Goal: Use online tool/utility: Utilize a website feature to perform a specific function

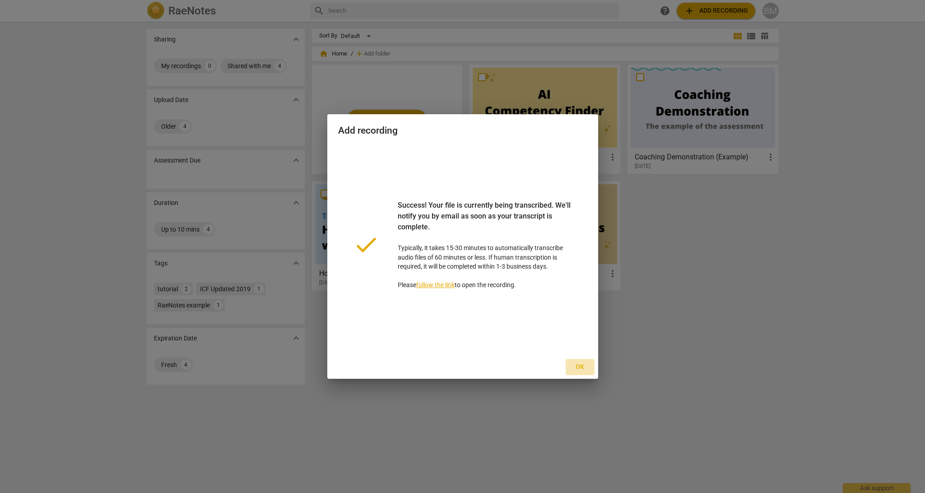
click at [581, 367] on span "Ok" at bounding box center [580, 367] width 14 height 9
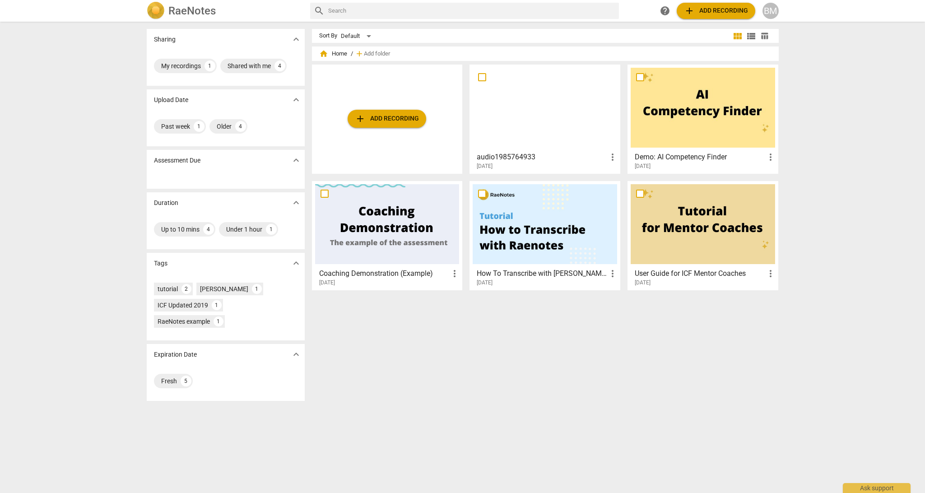
click at [535, 121] on div at bounding box center [545, 108] width 145 height 80
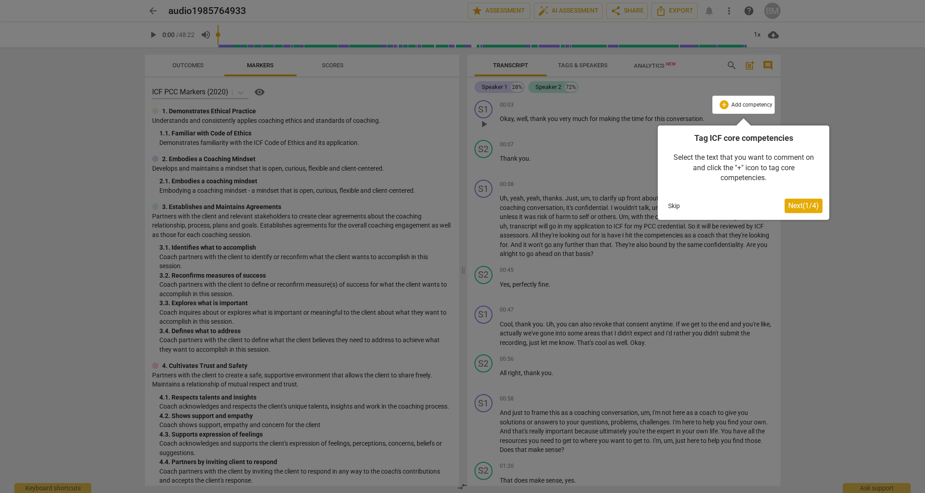
click at [805, 206] on span "Next ( 1 / 4 )" at bounding box center [803, 205] width 31 height 9
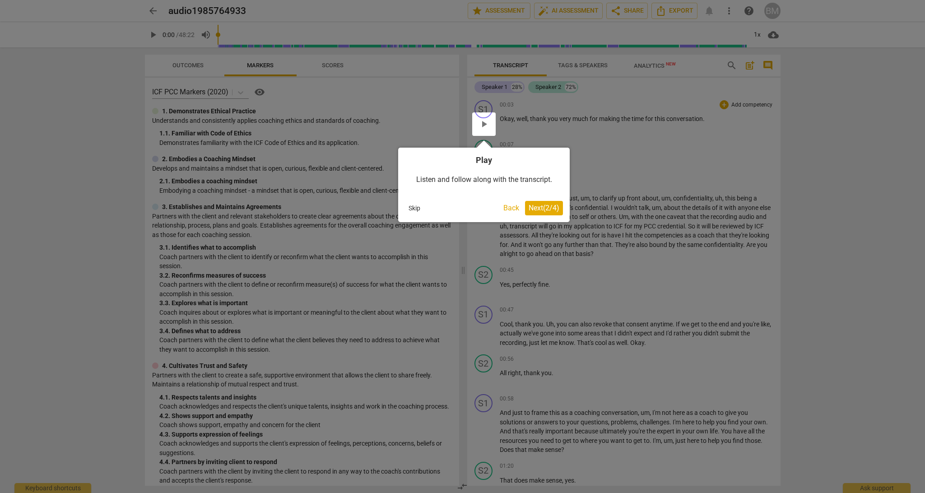
click at [543, 206] on span "Next ( 2 / 4 )" at bounding box center [544, 208] width 31 height 9
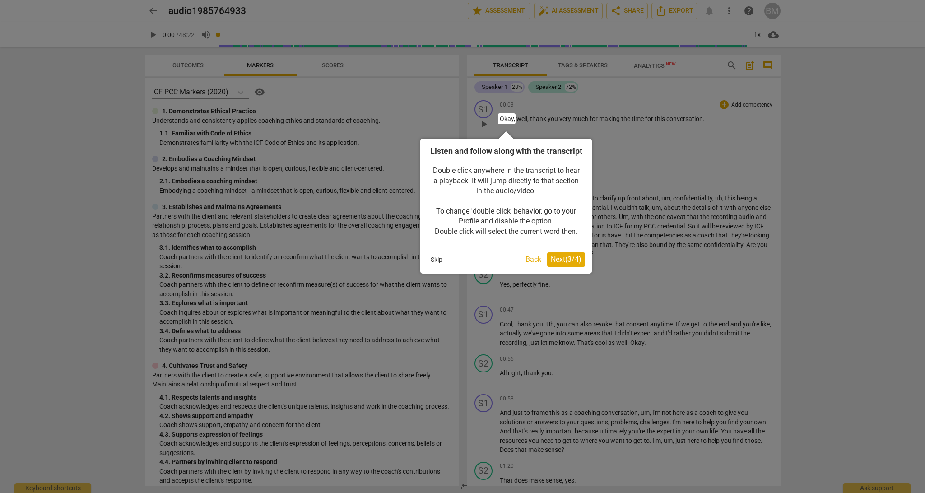
click at [566, 264] on span "Next ( 3 / 4 )" at bounding box center [566, 259] width 31 height 9
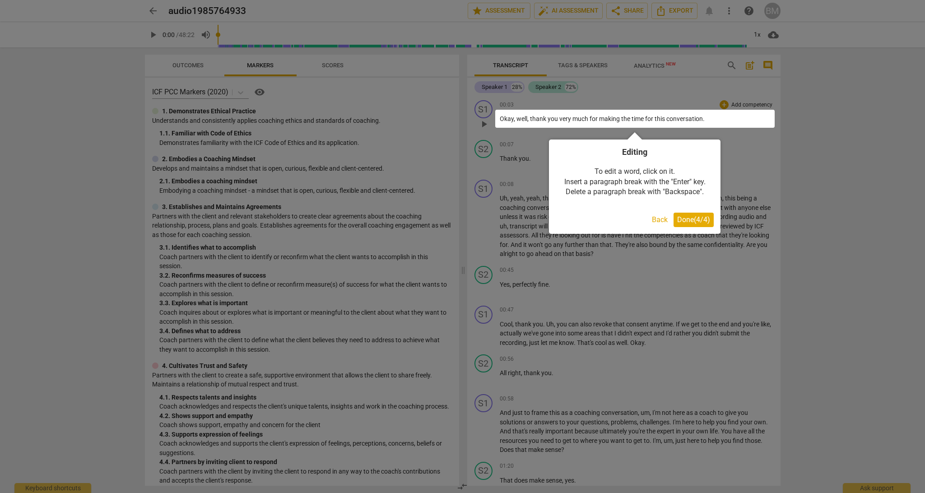
click at [702, 218] on span "Done ( 4 / 4 )" at bounding box center [693, 219] width 33 height 9
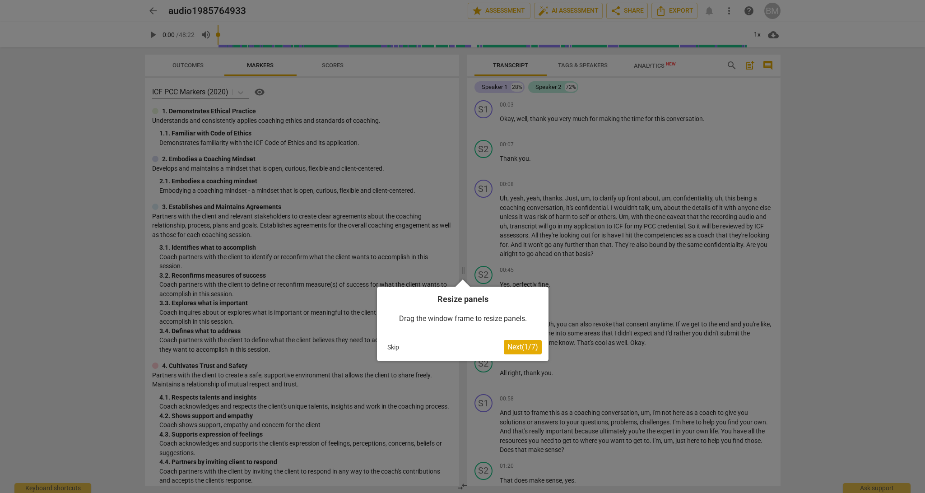
click at [522, 349] on span "Next ( 1 / 7 )" at bounding box center [523, 347] width 31 height 9
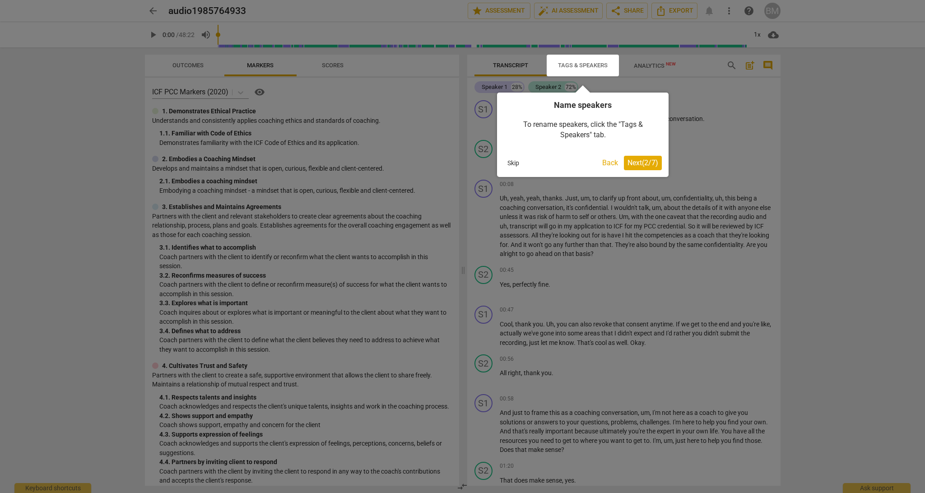
click at [638, 163] on span "Next ( 2 / 7 )" at bounding box center [643, 163] width 31 height 9
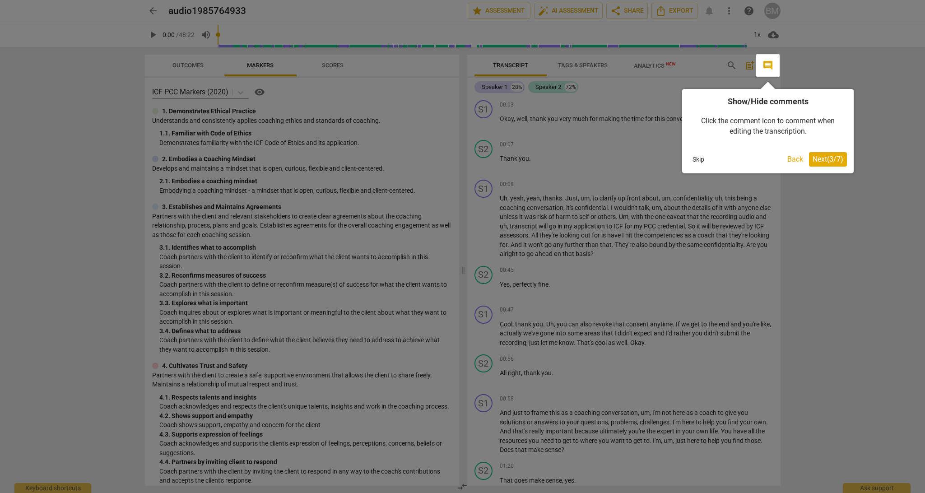
click at [829, 161] on span "Next ( 3 / 7 )" at bounding box center [828, 159] width 31 height 9
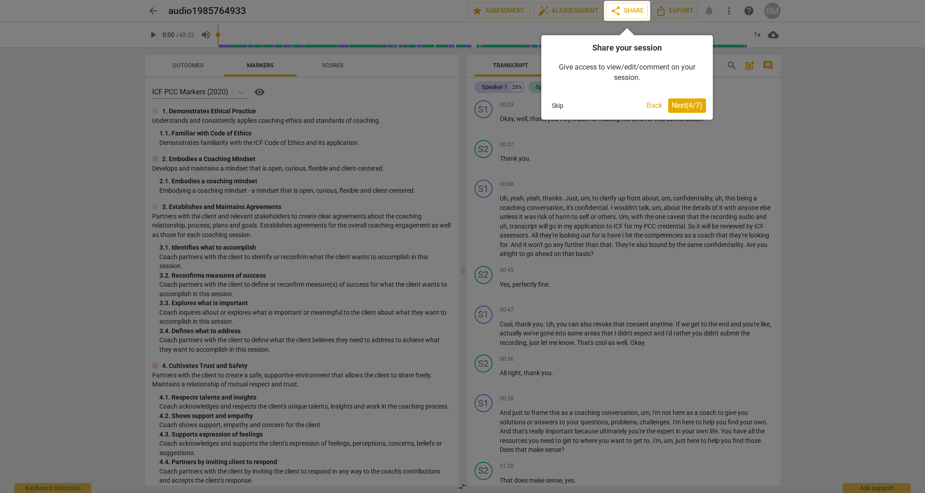
click at [682, 107] on span "Next ( 4 / 7 )" at bounding box center [687, 105] width 31 height 9
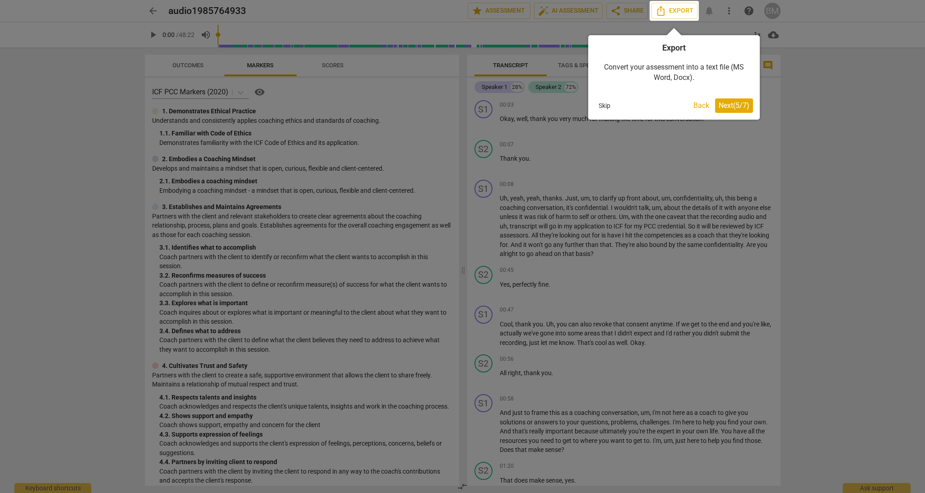
click at [734, 107] on span "Next ( 5 / 7 )" at bounding box center [734, 105] width 31 height 9
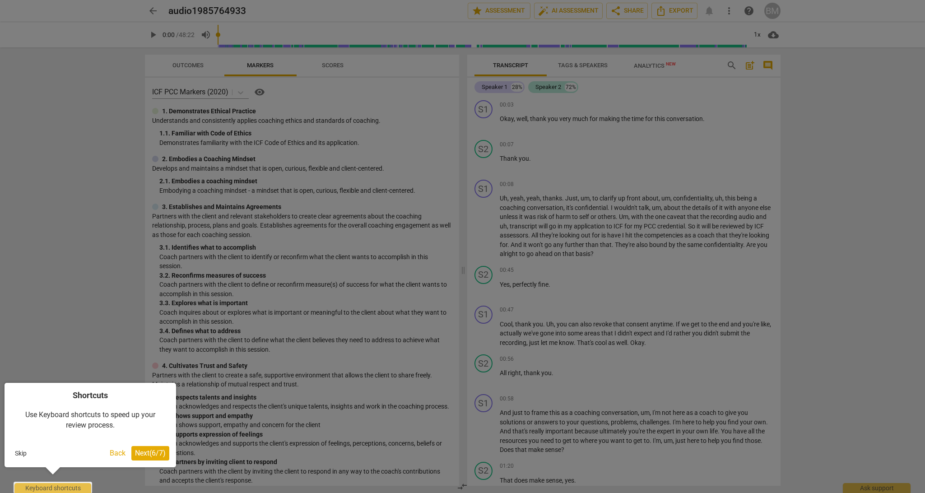
click at [155, 455] on span "Next ( 6 / 7 )" at bounding box center [150, 453] width 31 height 9
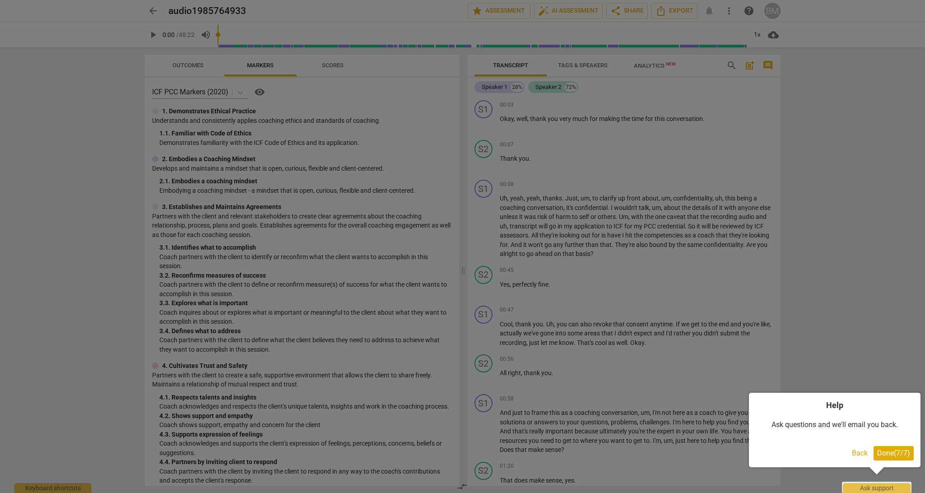
click at [900, 454] on span "Done ( 7 / 7 )" at bounding box center [893, 453] width 33 height 9
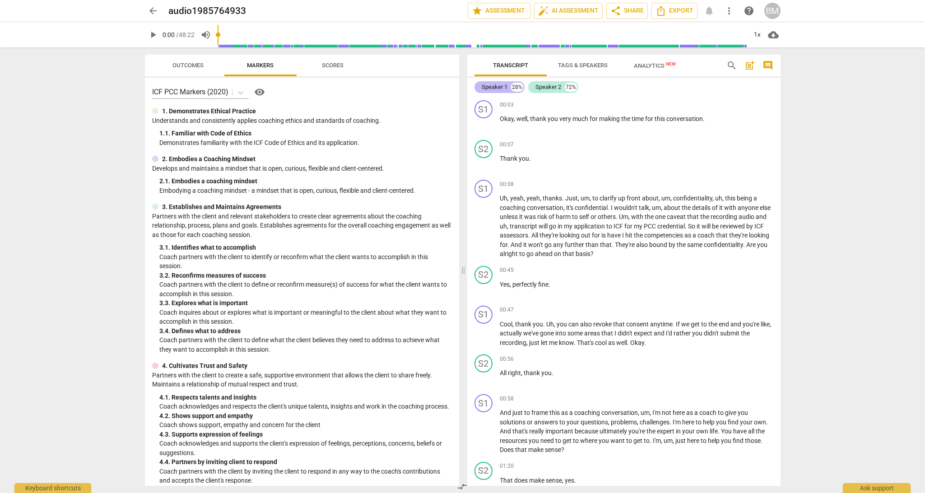
click at [500, 88] on div "Speaker 1" at bounding box center [495, 87] width 26 height 9
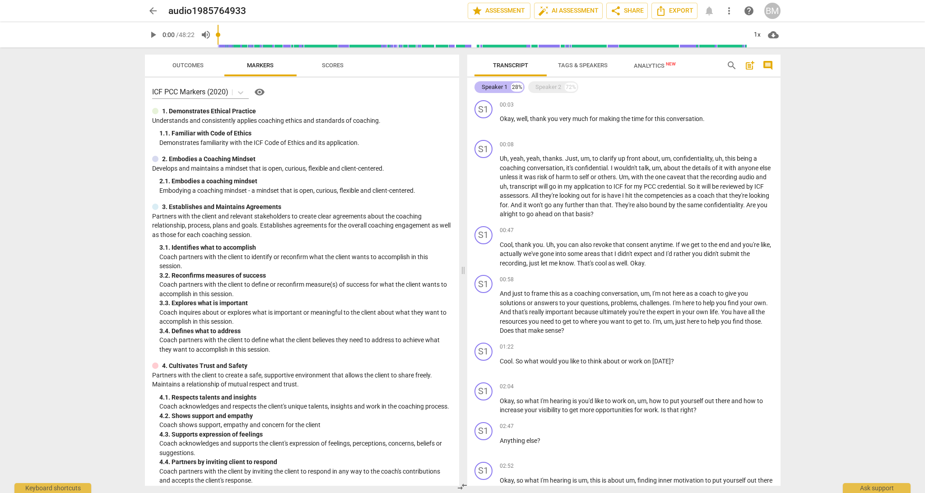
click at [500, 88] on div "Speaker 1" at bounding box center [495, 87] width 26 height 9
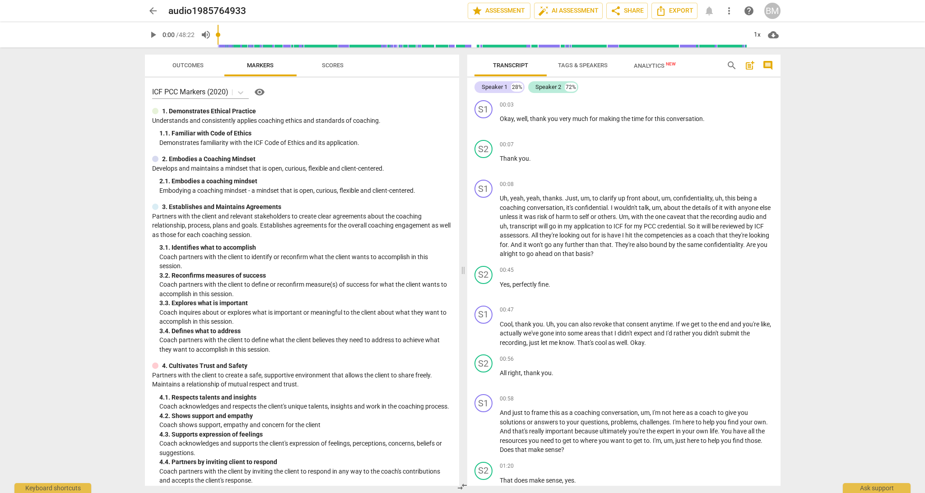
click at [657, 66] on span "Analytics New" at bounding box center [655, 65] width 42 height 7
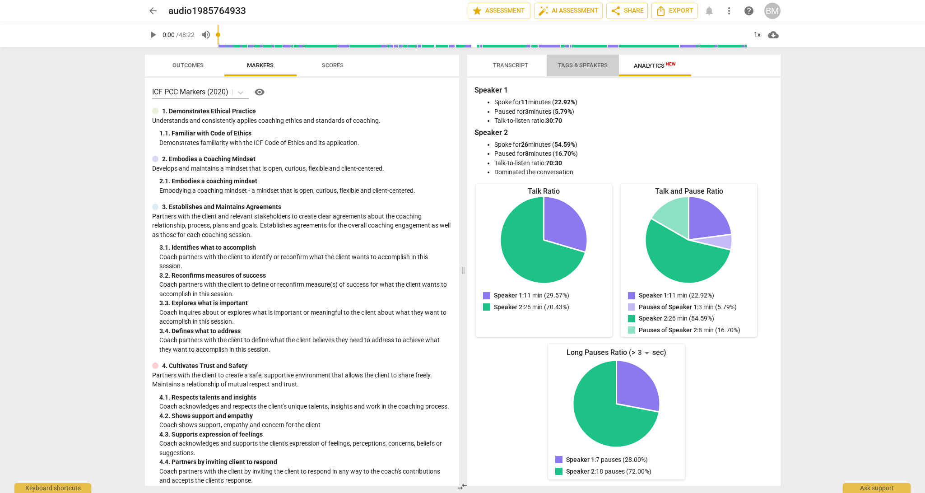
click at [574, 65] on span "Tags & Speakers" at bounding box center [583, 65] width 50 height 7
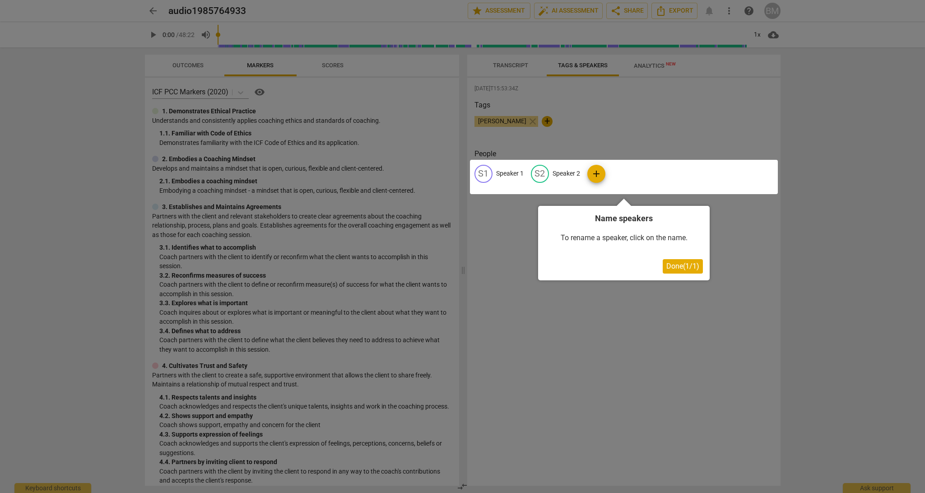
click at [686, 266] on span "Done ( 1 / 1 )" at bounding box center [683, 266] width 33 height 9
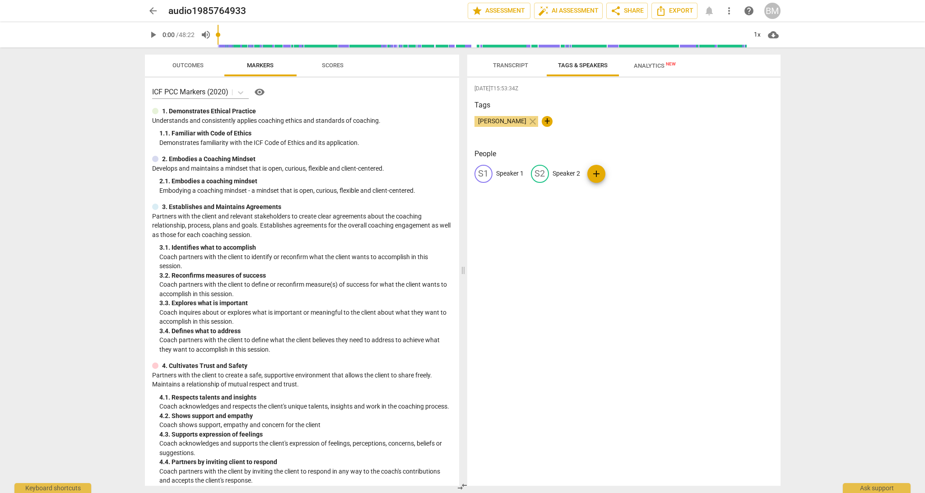
click at [516, 63] on span "Transcript" at bounding box center [510, 65] width 35 height 7
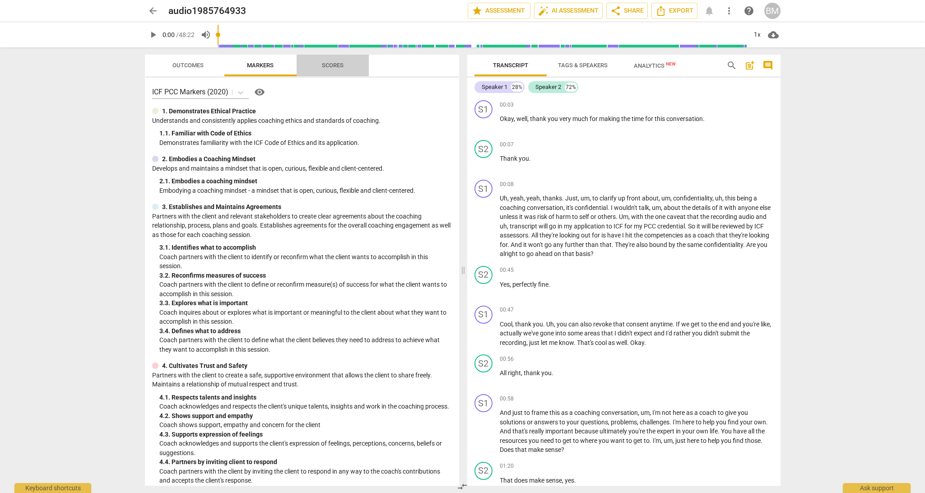
click at [329, 66] on span "Scores" at bounding box center [333, 65] width 22 height 7
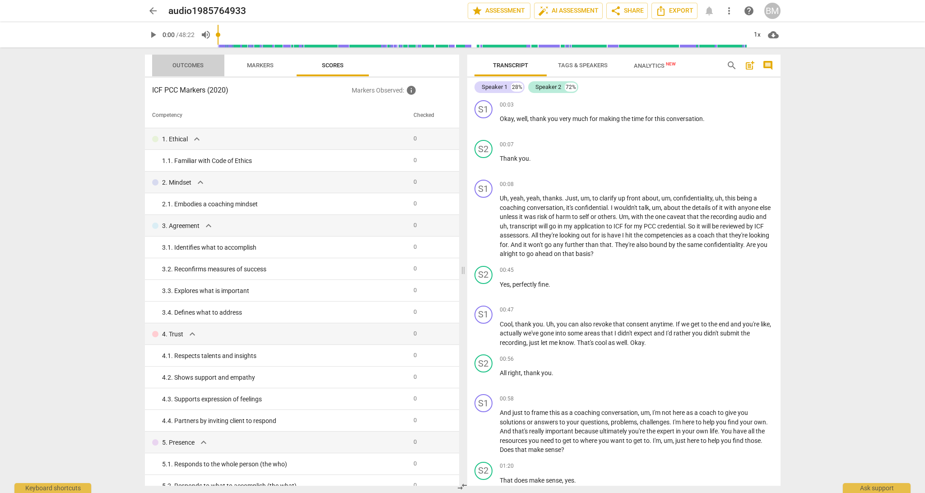
click at [190, 66] on span "Outcomes" at bounding box center [188, 65] width 31 height 7
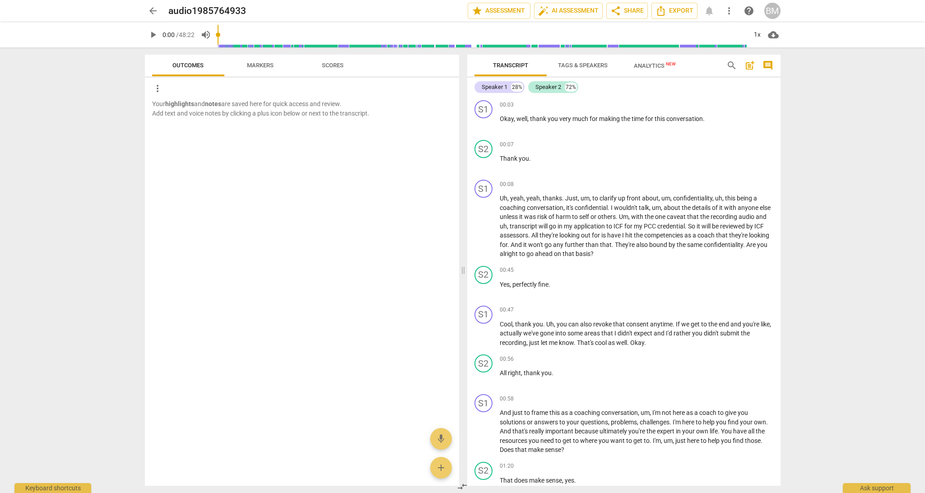
click at [267, 67] on span "Markers" at bounding box center [260, 65] width 27 height 7
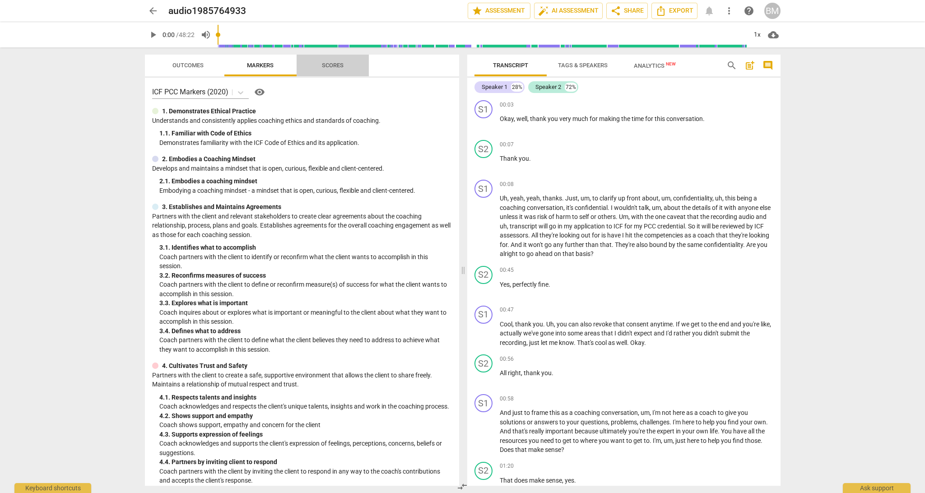
click at [330, 69] on span "Scores" at bounding box center [332, 66] width 43 height 12
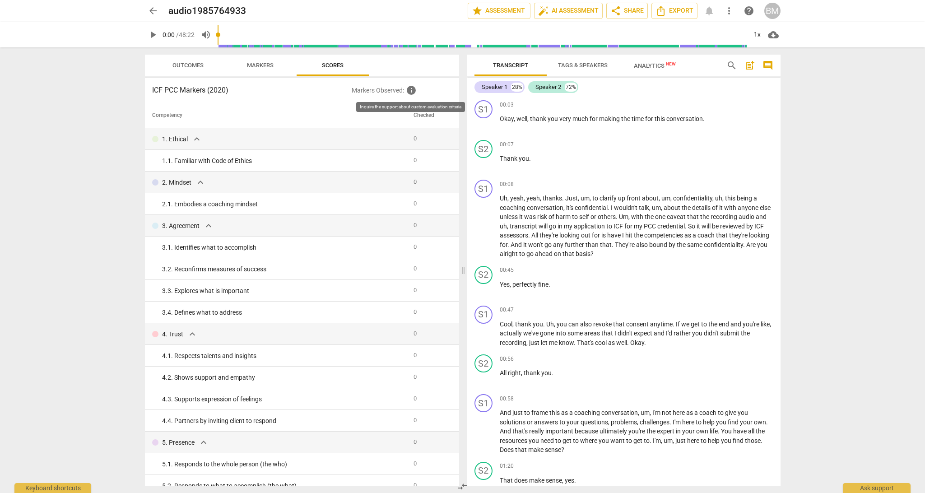
click at [411, 89] on span "info" at bounding box center [411, 90] width 11 height 11
click at [413, 91] on span "info" at bounding box center [411, 90] width 11 height 11
click at [264, 65] on span "Markers" at bounding box center [260, 65] width 27 height 7
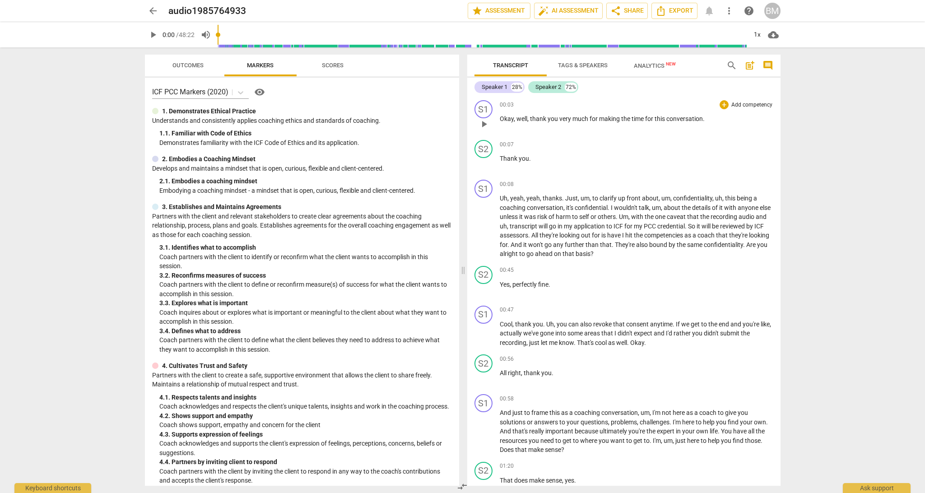
click at [735, 105] on p "Add competency" at bounding box center [752, 105] width 43 height 8
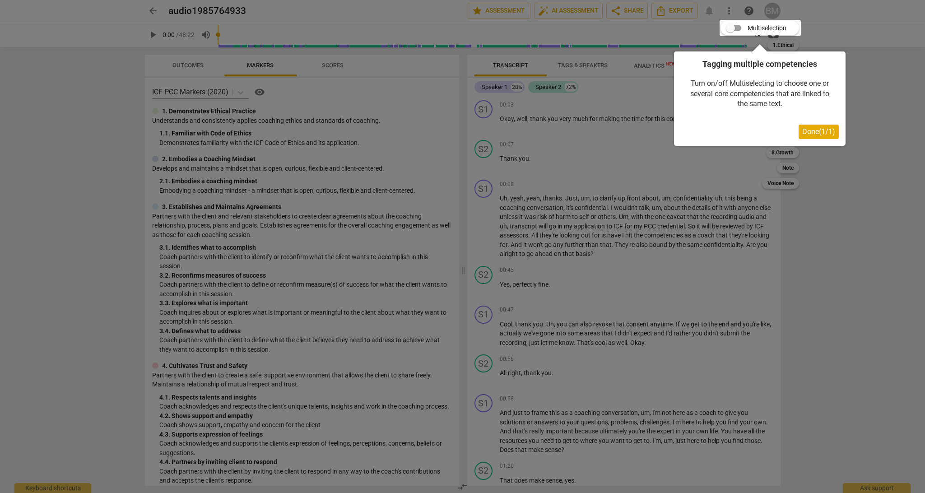
click at [809, 133] on span "Done ( 1 / 1 )" at bounding box center [818, 131] width 33 height 9
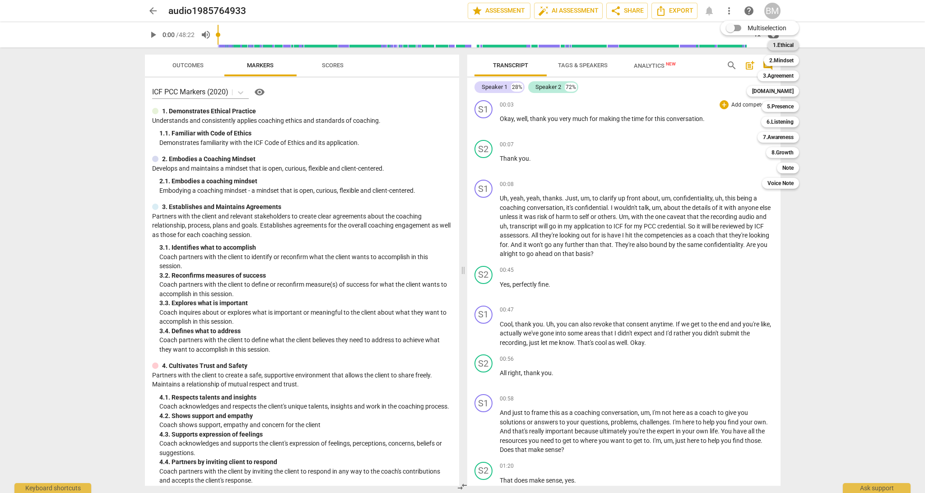
click at [792, 47] on b "1.Ethical" at bounding box center [783, 45] width 21 height 11
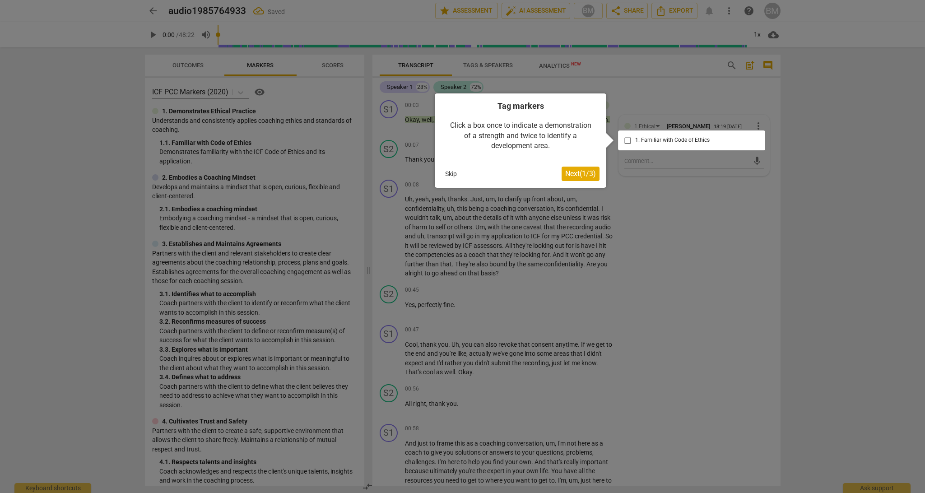
click at [582, 174] on span "Next ( 1 / 3 )" at bounding box center [580, 173] width 31 height 9
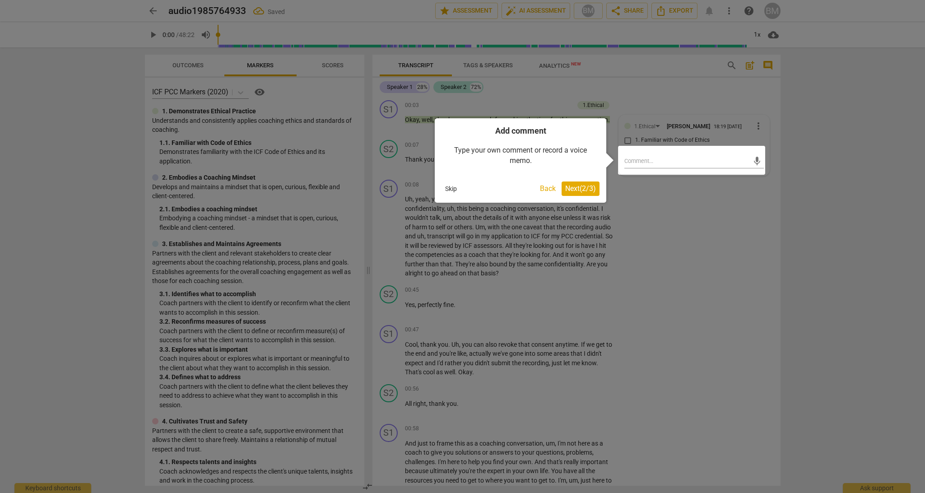
click at [583, 182] on button "Next ( 2 / 3 )" at bounding box center [581, 189] width 38 height 14
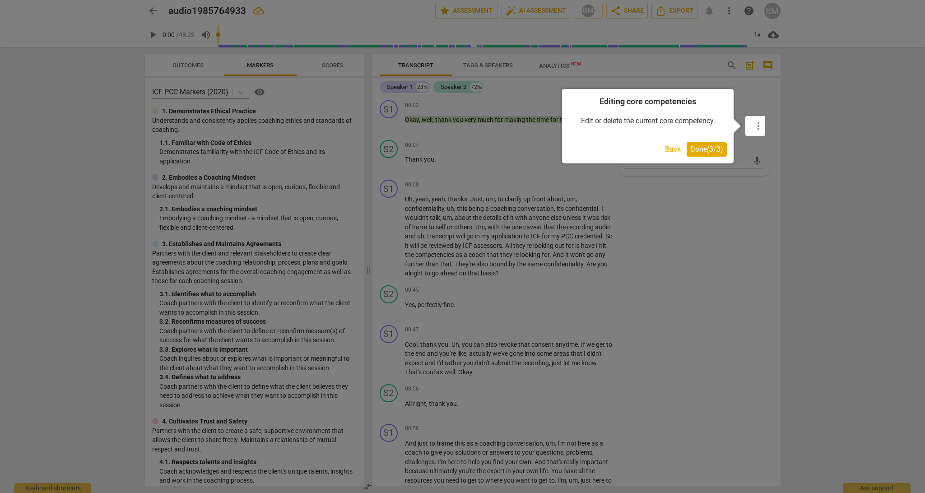
click at [718, 149] on span "Done ( 3 / 3 )" at bounding box center [706, 149] width 33 height 9
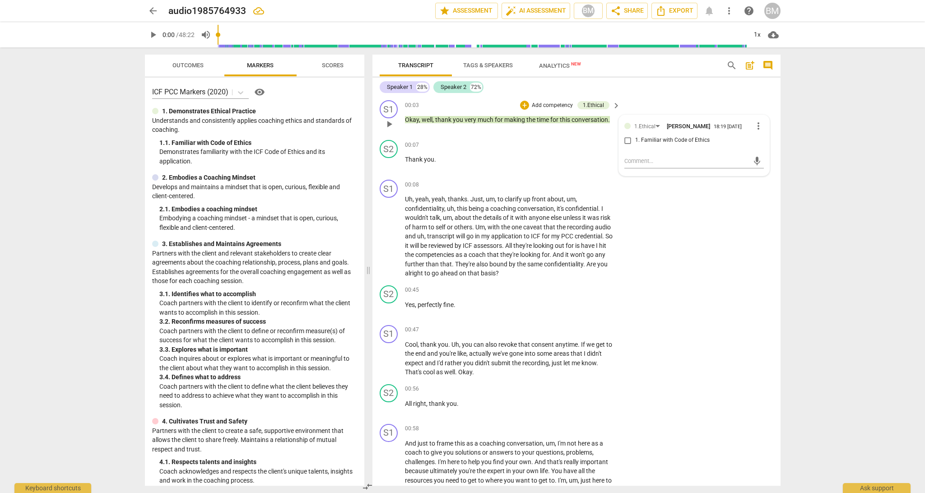
click at [594, 120] on span "conversation" at bounding box center [590, 119] width 37 height 7
click at [603, 106] on div "1.Ethical" at bounding box center [594, 105] width 32 height 8
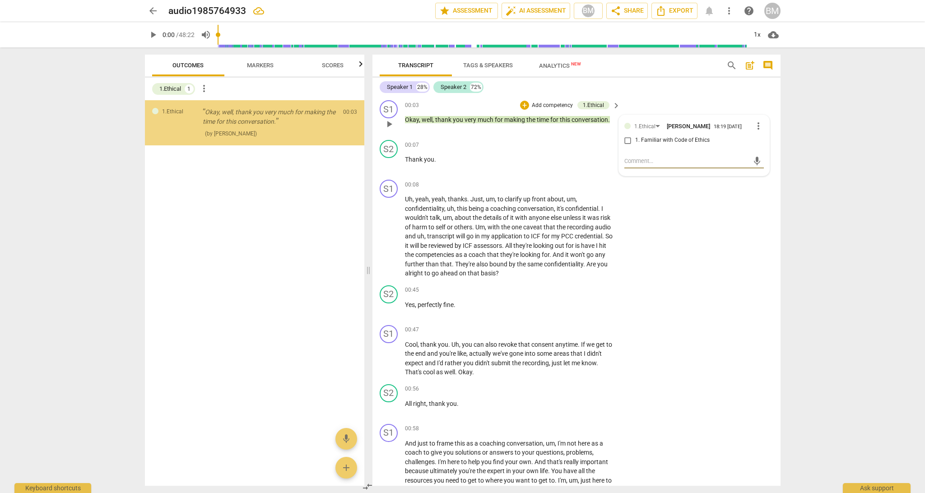
click at [615, 107] on span "keyboard_arrow_right" at bounding box center [616, 105] width 11 height 11
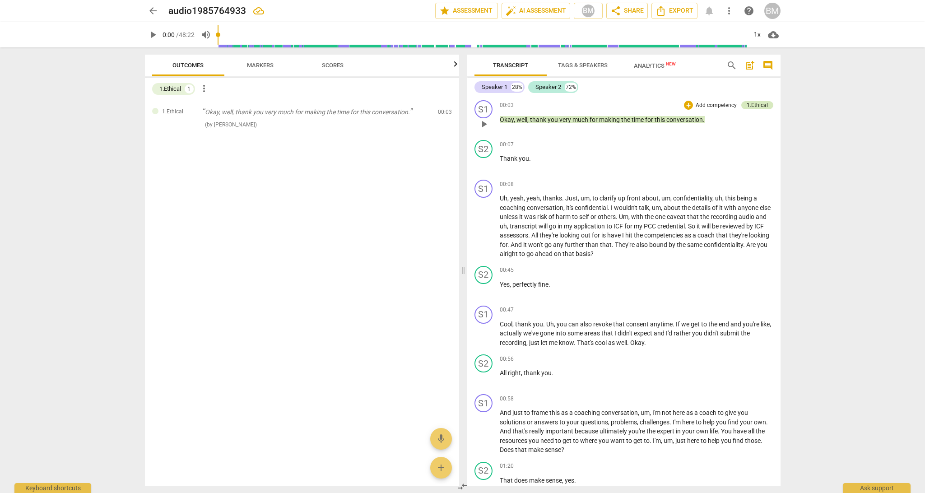
click at [747, 103] on div "1.Ethical" at bounding box center [757, 105] width 21 height 8
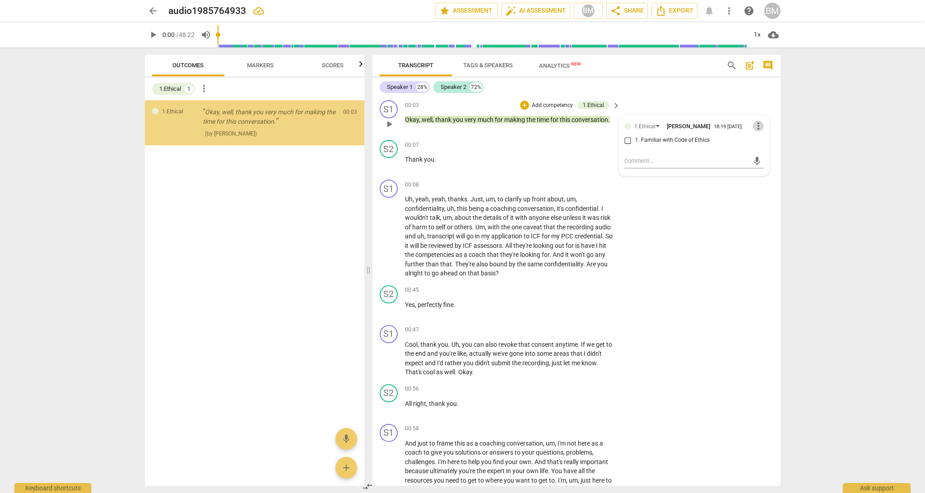
click at [754, 128] on span "more_vert" at bounding box center [758, 126] width 11 height 11
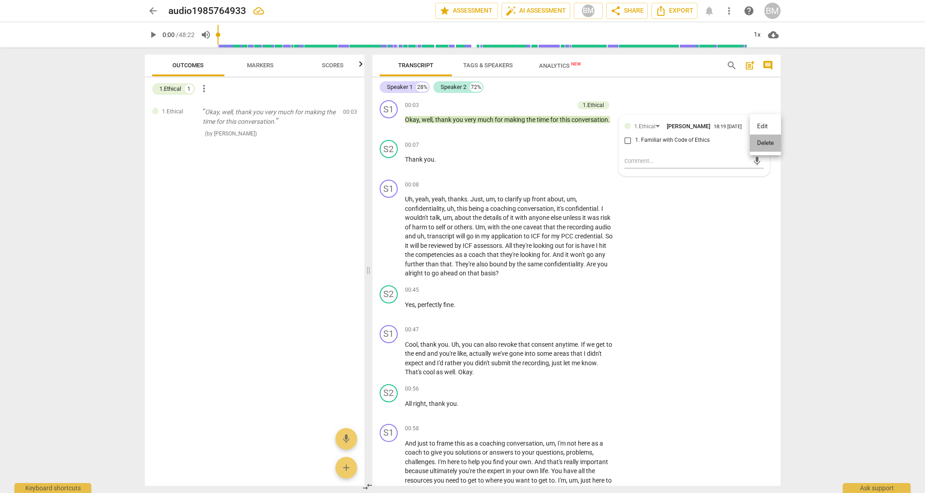
click at [755, 145] on li "Delete" at bounding box center [765, 143] width 31 height 17
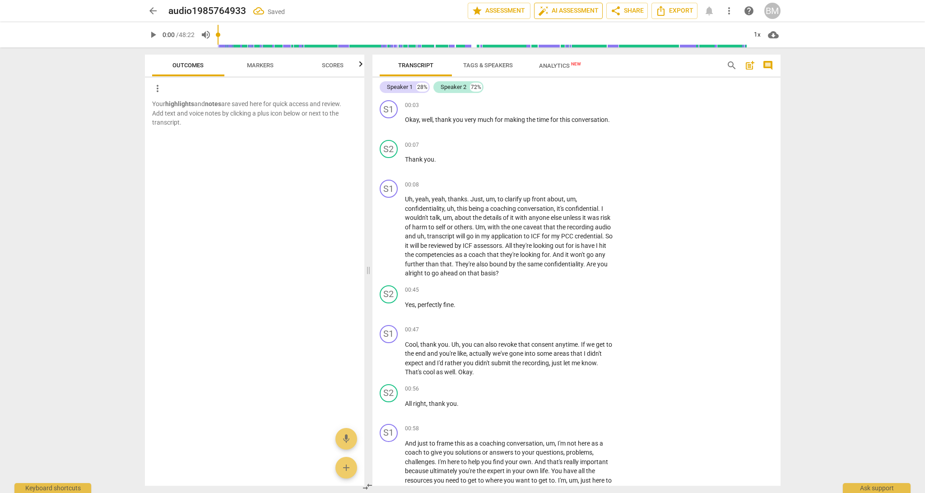
click at [564, 15] on span "auto_fix_high AI Assessment" at bounding box center [568, 10] width 61 height 11
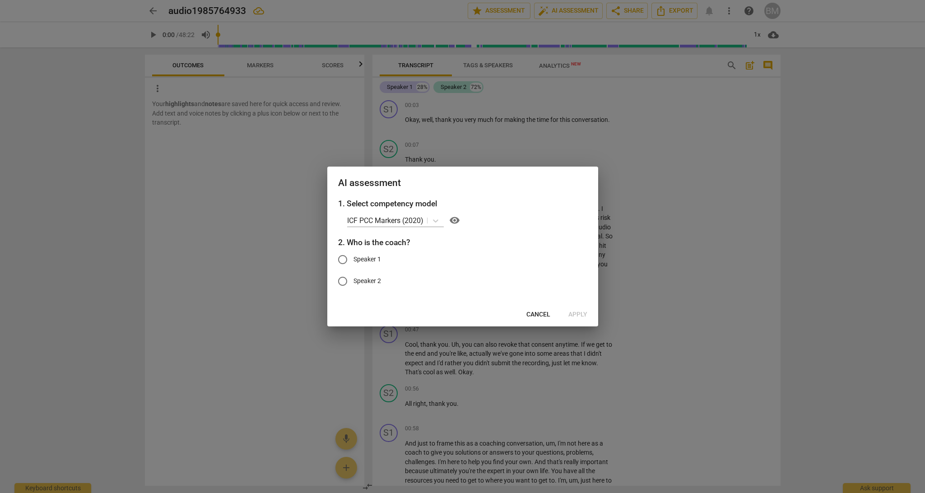
click at [367, 259] on span "Speaker 1" at bounding box center [368, 259] width 28 height 9
click at [354, 259] on input "Speaker 1" at bounding box center [343, 260] width 22 height 22
radio input "true"
click at [583, 315] on span "Apply" at bounding box center [578, 314] width 19 height 9
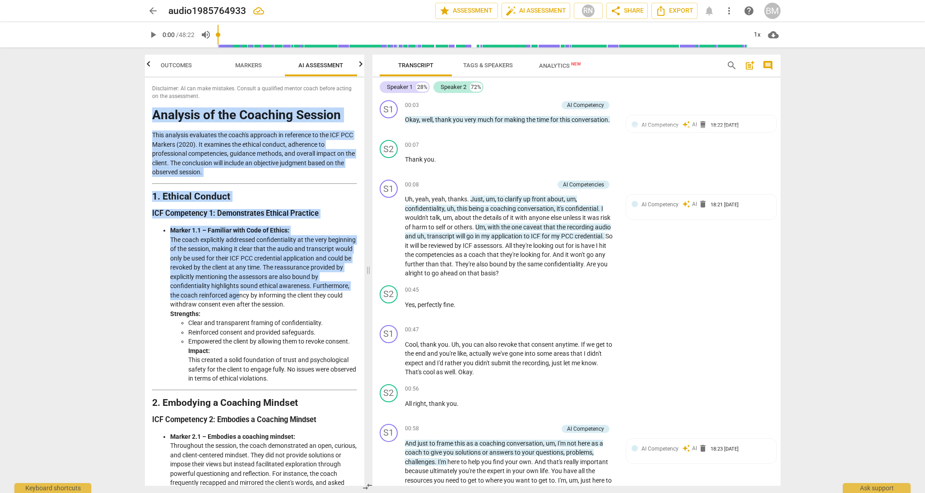
drag, startPoint x: 153, startPoint y: 114, endPoint x: 280, endPoint y: 292, distance: 218.5
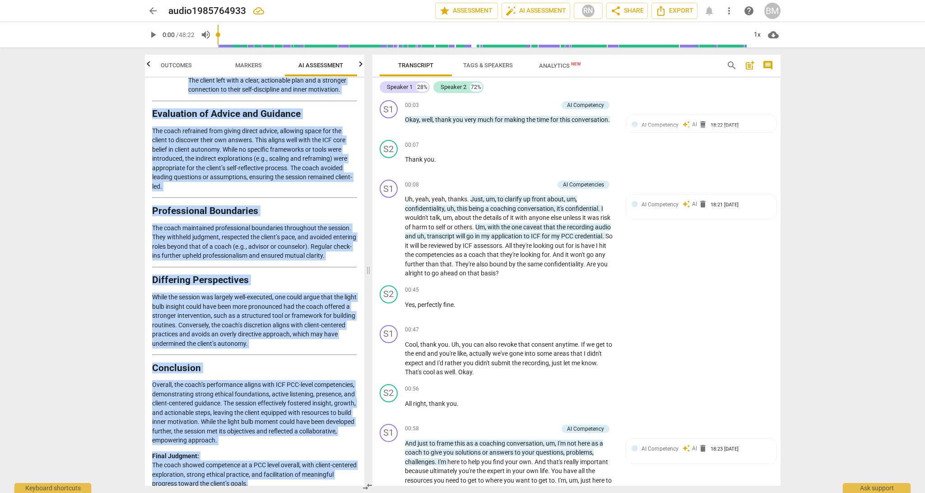
click at [284, 475] on p "Final Judgment: The coach showed competence at a PCC level overall, with client…" at bounding box center [254, 470] width 205 height 37
copy div "Loremips do sit Ametcons Adipisc Elit seddoeiu temporinc utl etdol'm aliquaen a…"
click at [154, 13] on span "arrow_back" at bounding box center [153, 10] width 11 height 11
